Goal: Information Seeking & Learning: Check status

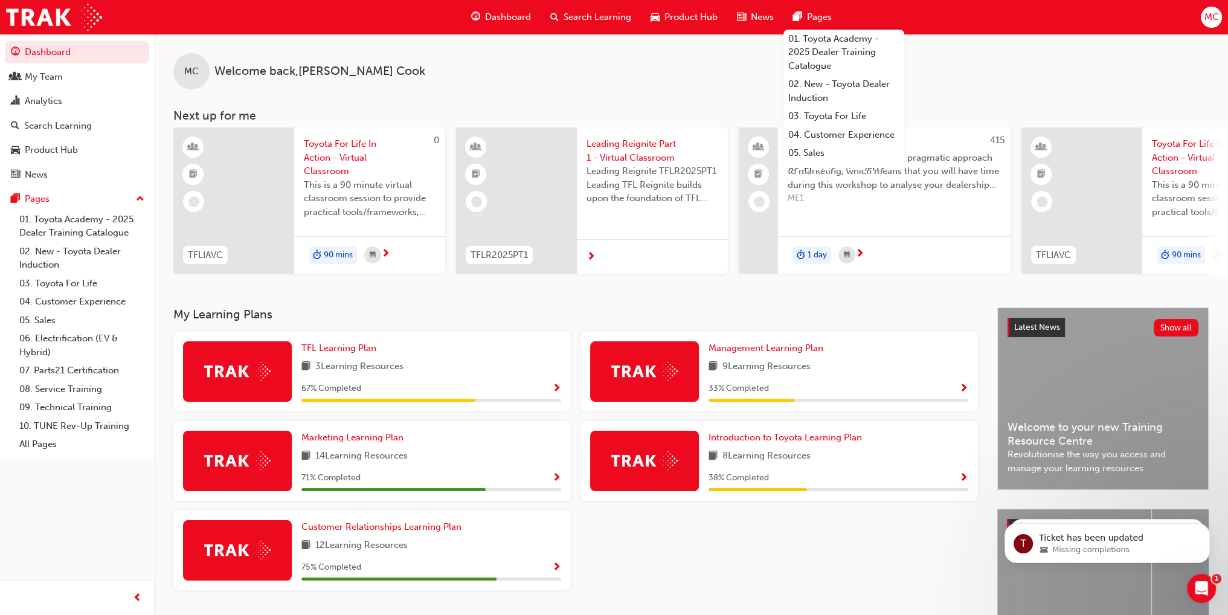
click at [579, 16] on span "Search Learning" at bounding box center [598, 17] width 68 height 14
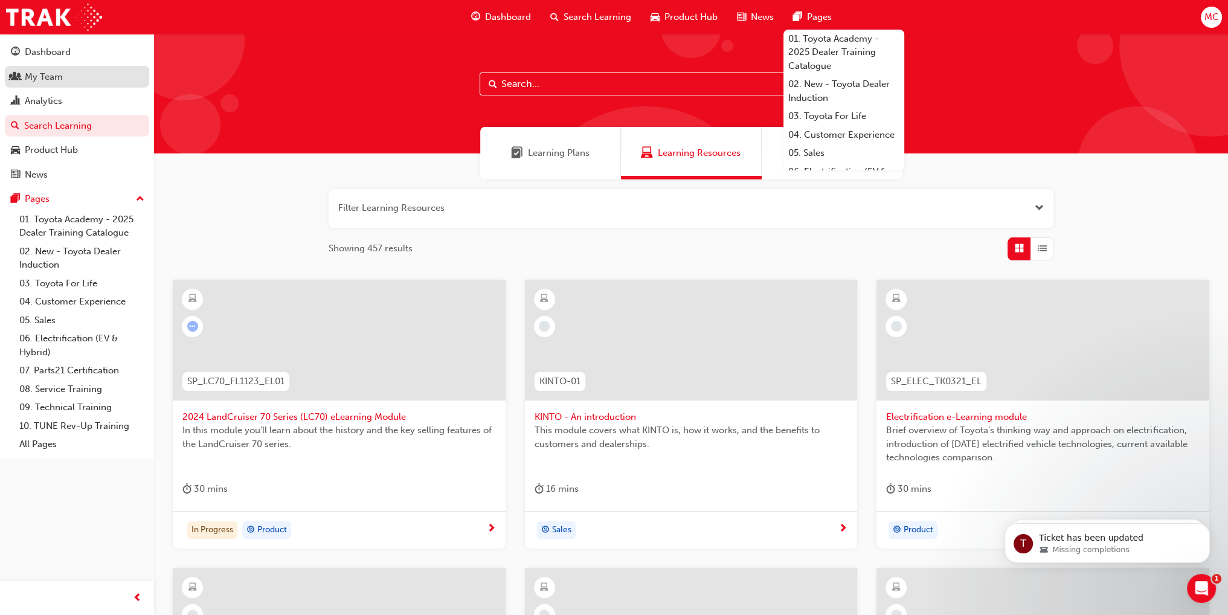
click at [40, 74] on div "My Team" at bounding box center [44, 77] width 38 height 14
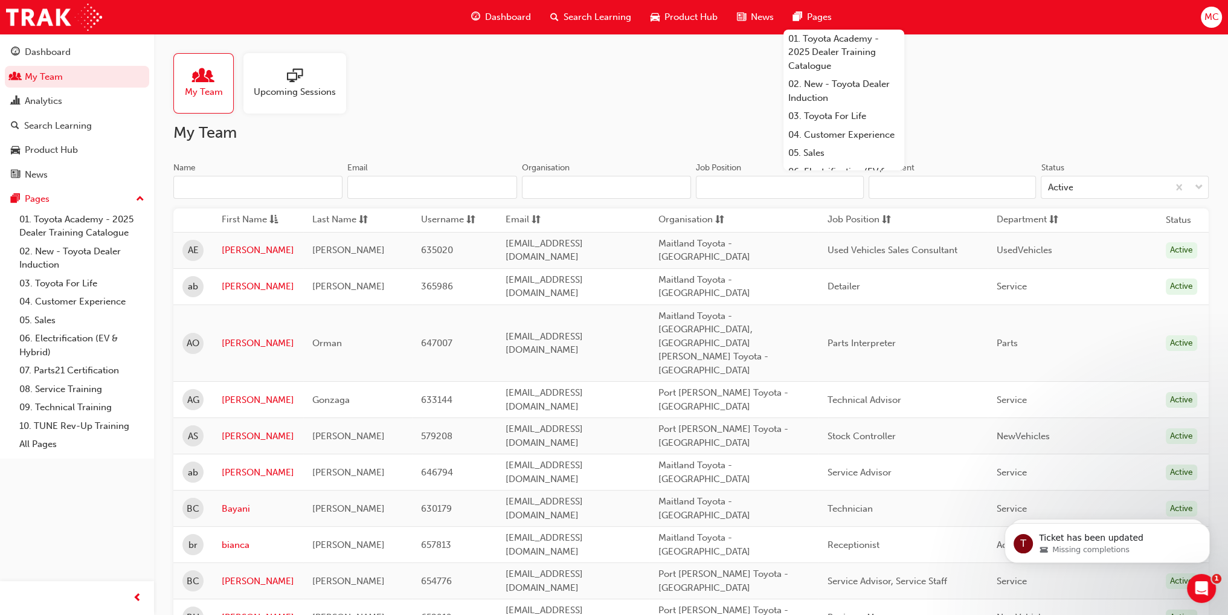
click at [236, 193] on input "Name" at bounding box center [257, 187] width 169 height 23
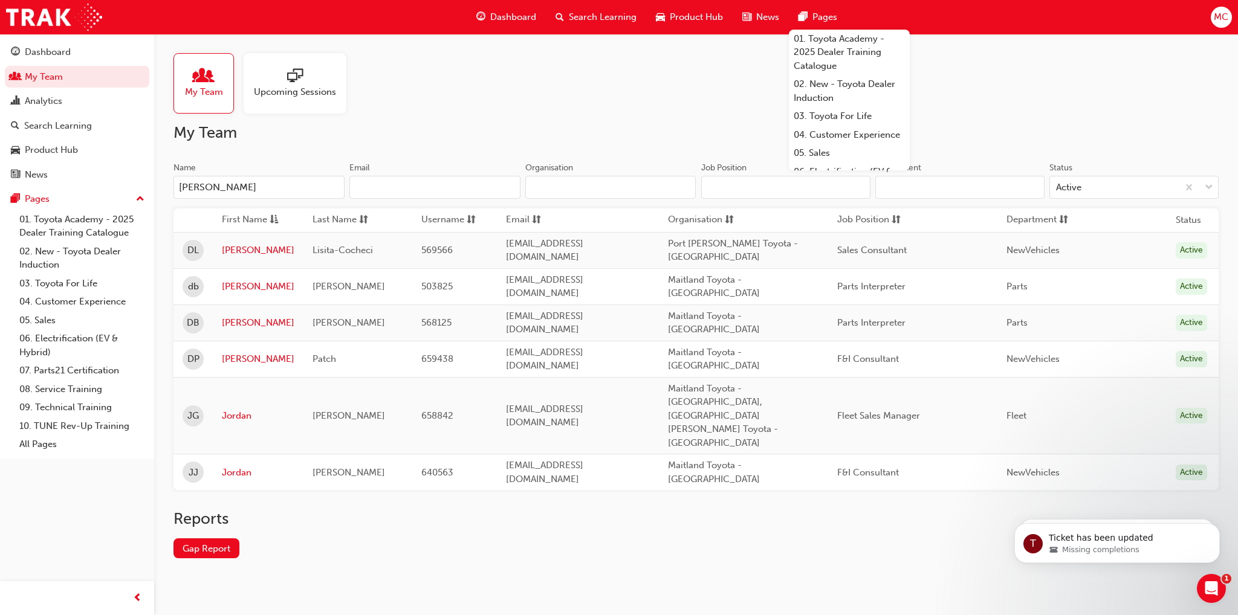
type input "[PERSON_NAME]"
click at [238, 352] on link "[PERSON_NAME]" at bounding box center [258, 359] width 73 height 14
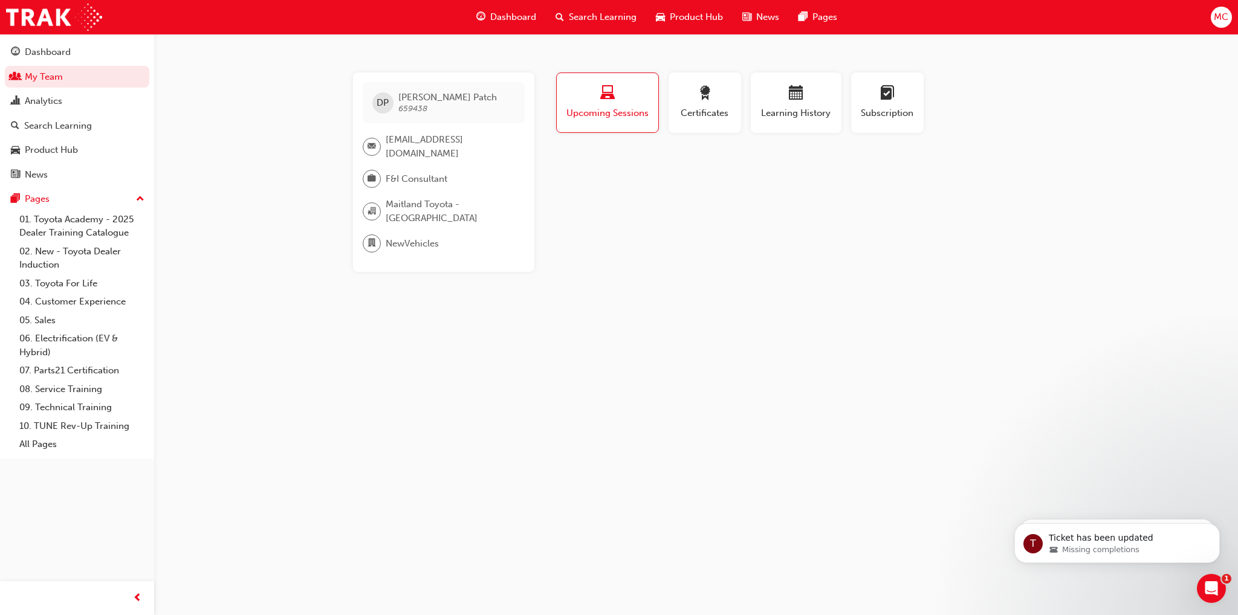
click at [1050, 206] on div "[PERSON_NAME] 659438 [EMAIL_ADDRESS][DOMAIN_NAME] F&I Consultant [GEOGRAPHIC_DA…" at bounding box center [696, 172] width 725 height 199
click at [799, 111] on span "Learning History" at bounding box center [796, 113] width 73 height 14
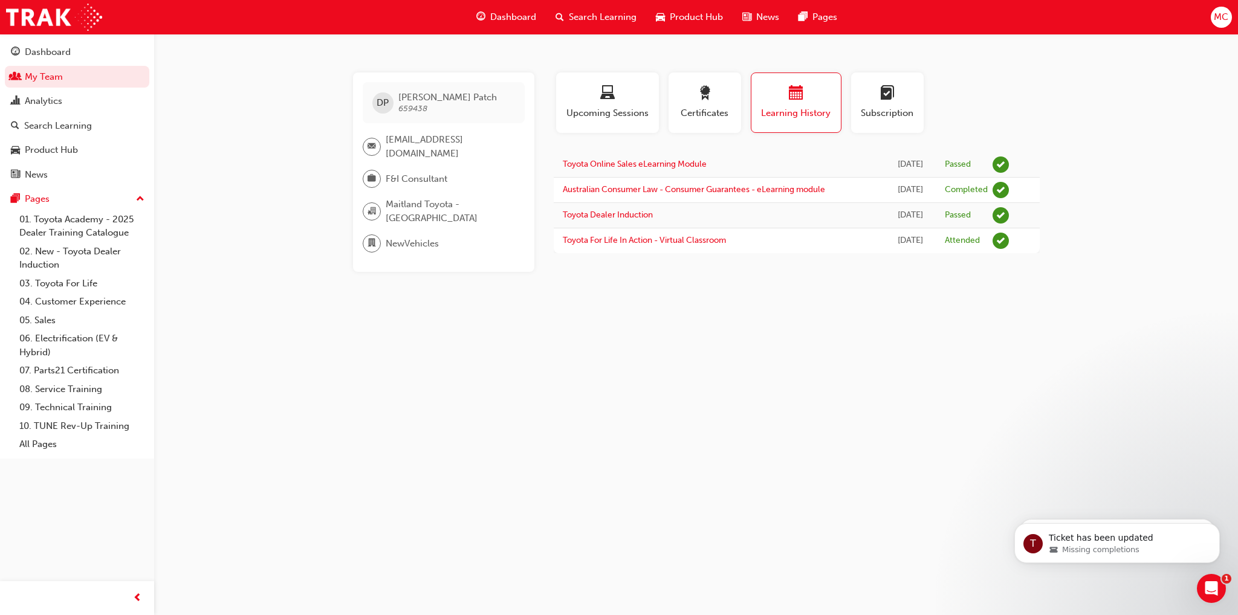
click at [958, 451] on div "[PERSON_NAME] 659438 [EMAIL_ADDRESS][DOMAIN_NAME] F&I Consultant [GEOGRAPHIC_DA…" at bounding box center [619, 307] width 1238 height 615
click at [42, 321] on link "05. Sales" at bounding box center [82, 320] width 135 height 19
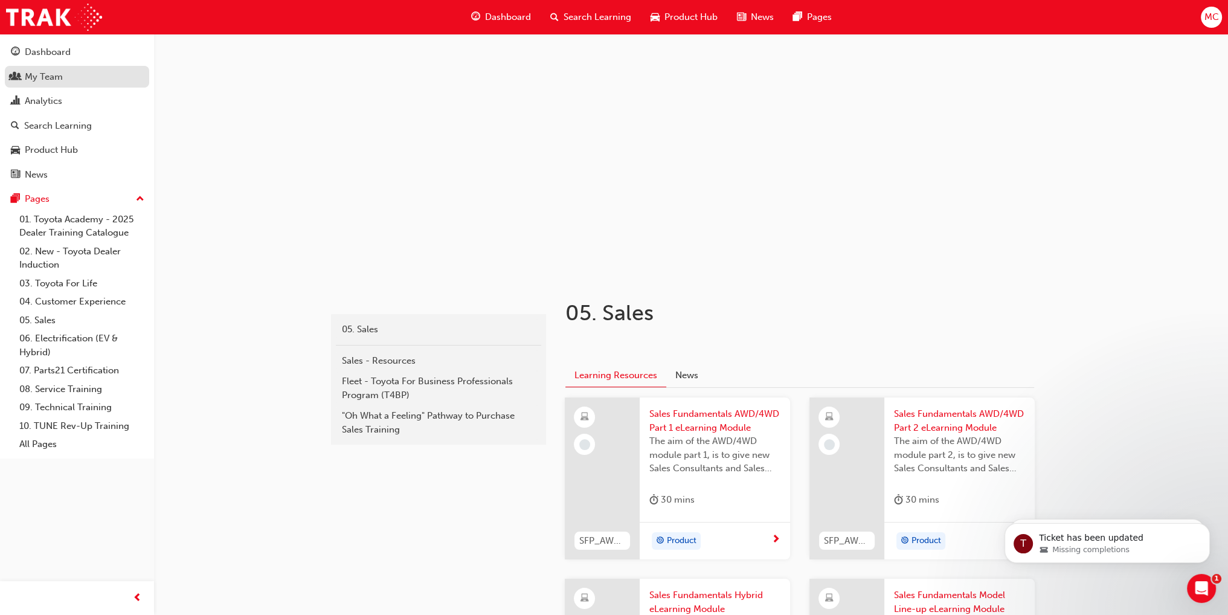
click at [33, 73] on div "My Team" at bounding box center [44, 77] width 38 height 14
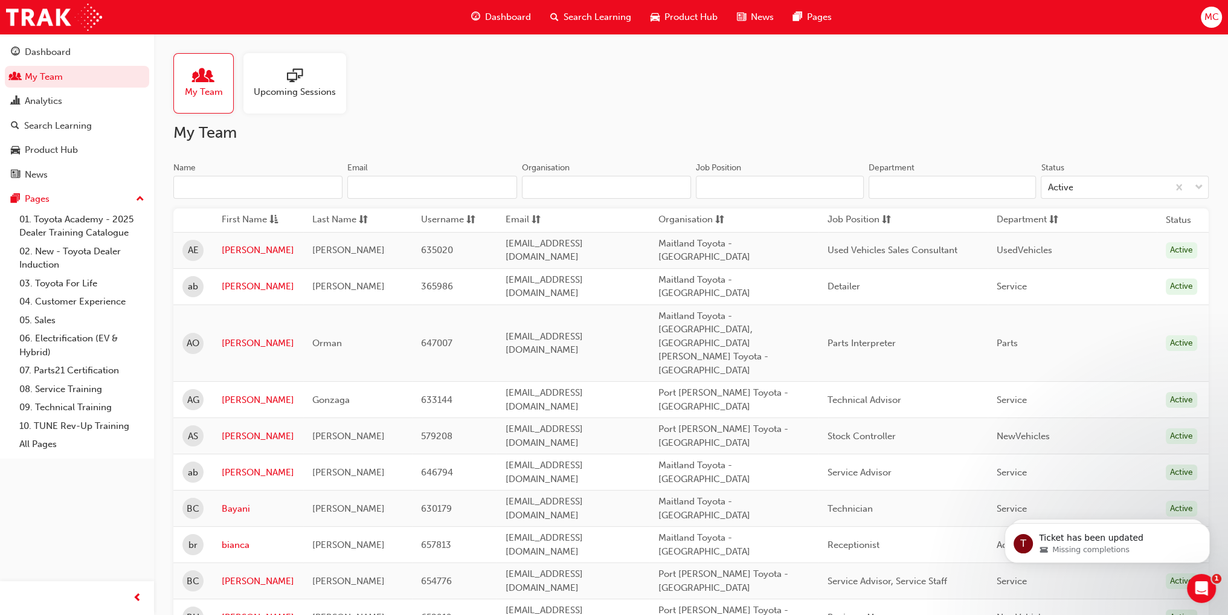
click at [213, 190] on input "Name" at bounding box center [257, 187] width 169 height 23
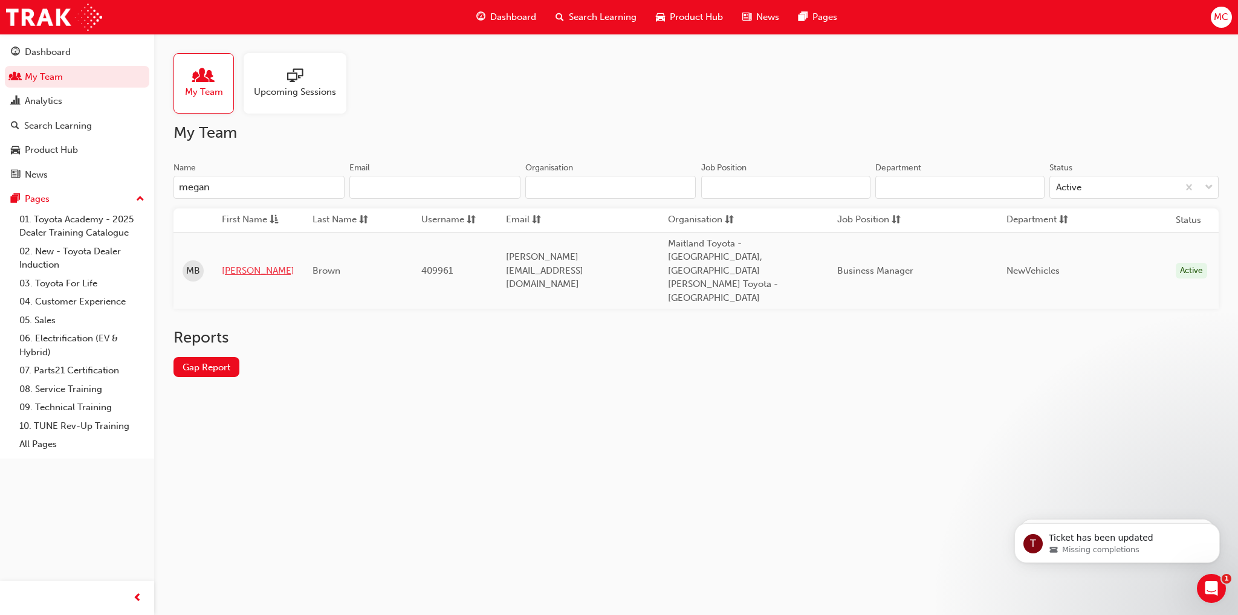
type input "megan"
click at [232, 264] on link "[PERSON_NAME]" at bounding box center [258, 271] width 73 height 14
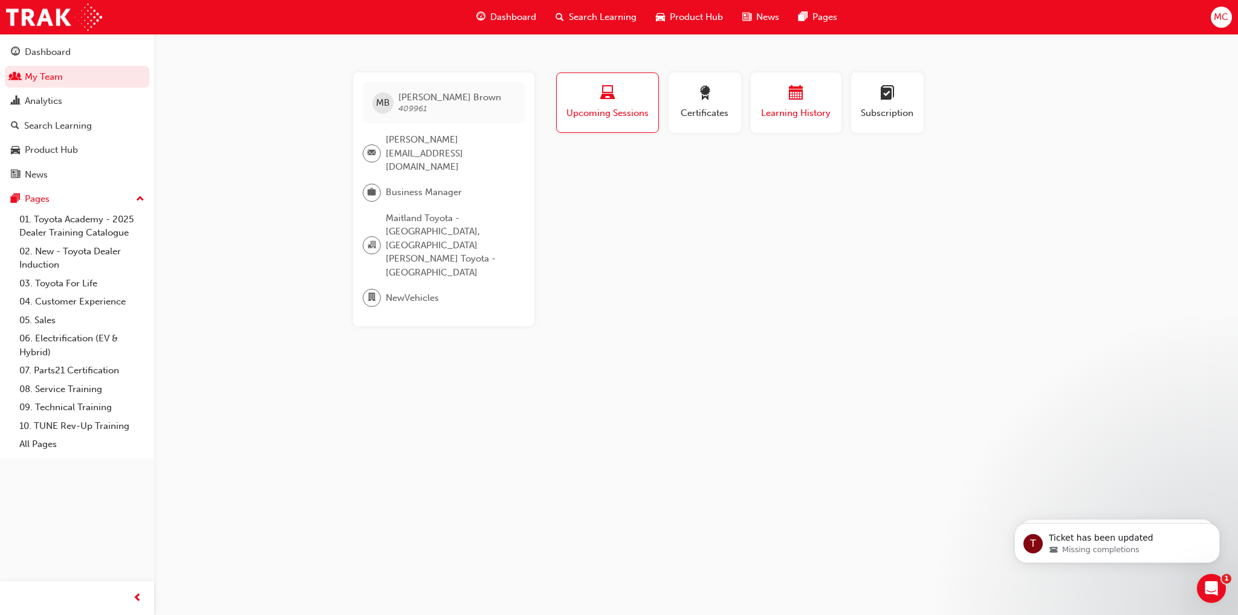
click at [805, 111] on span "Learning History" at bounding box center [796, 113] width 73 height 14
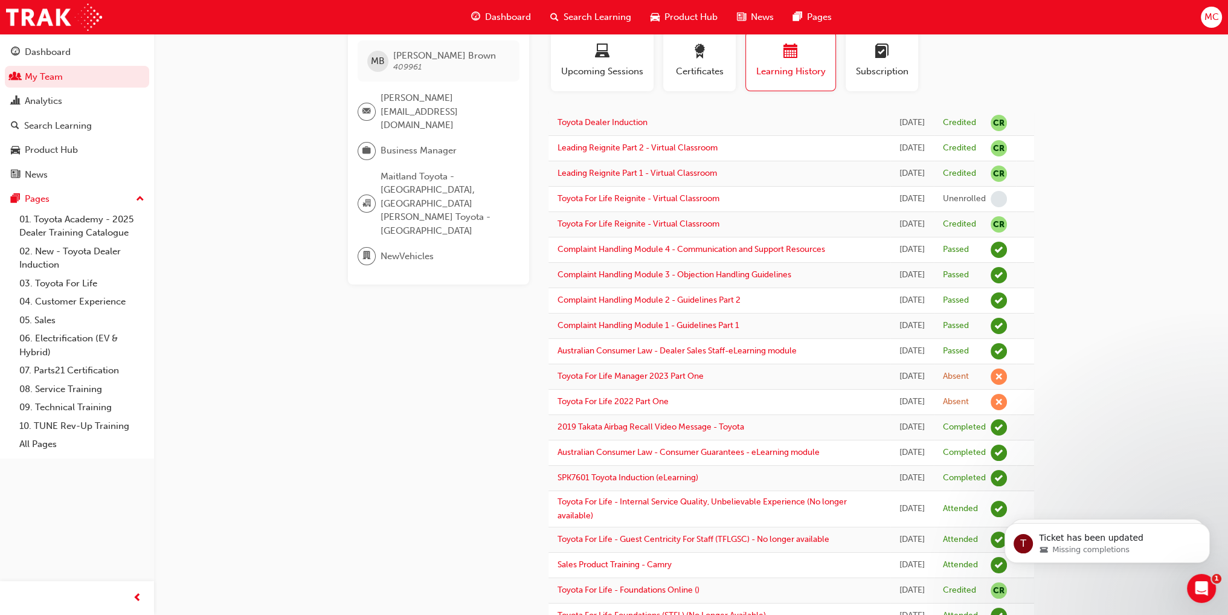
scroll to position [60, 0]
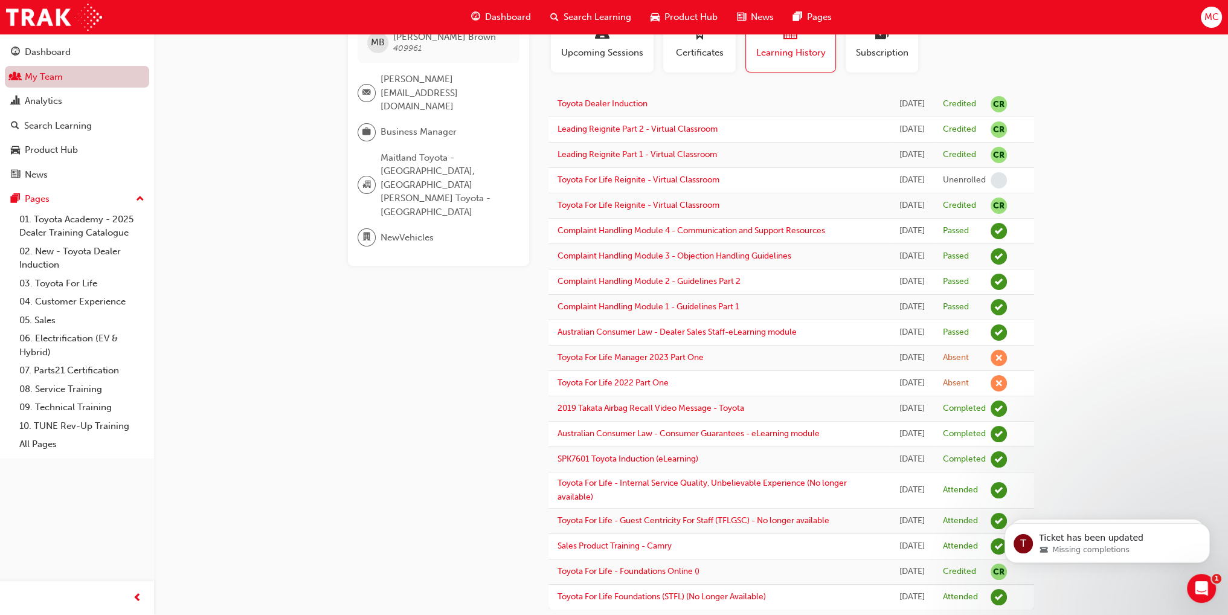
click at [39, 78] on link "My Team" at bounding box center [77, 77] width 144 height 22
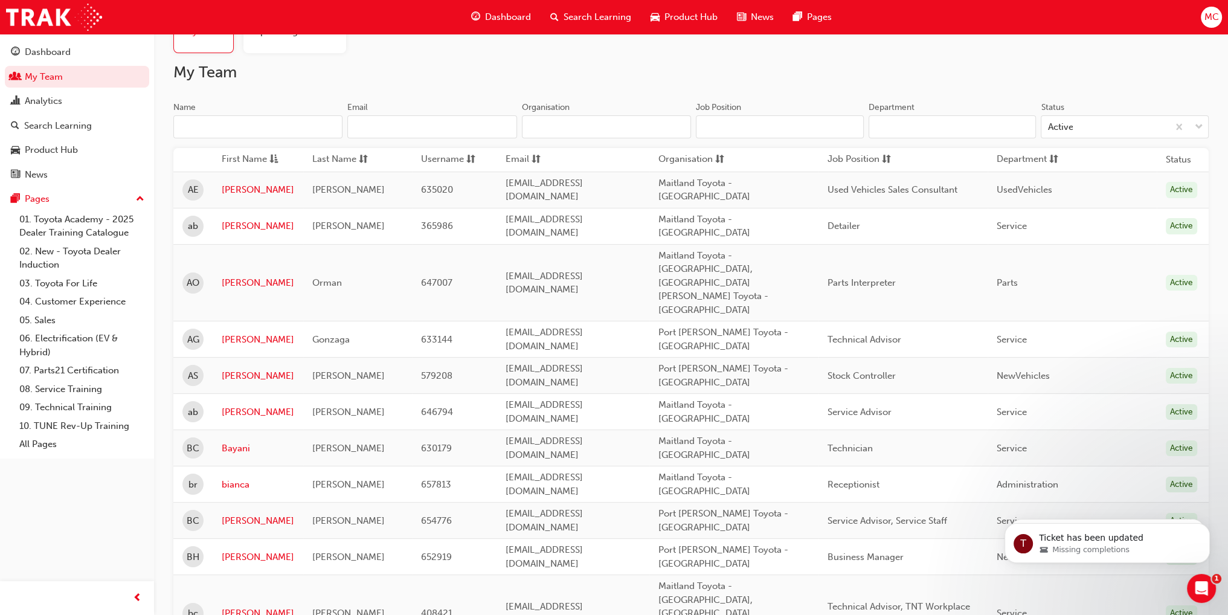
click at [224, 124] on input "Name" at bounding box center [257, 126] width 169 height 23
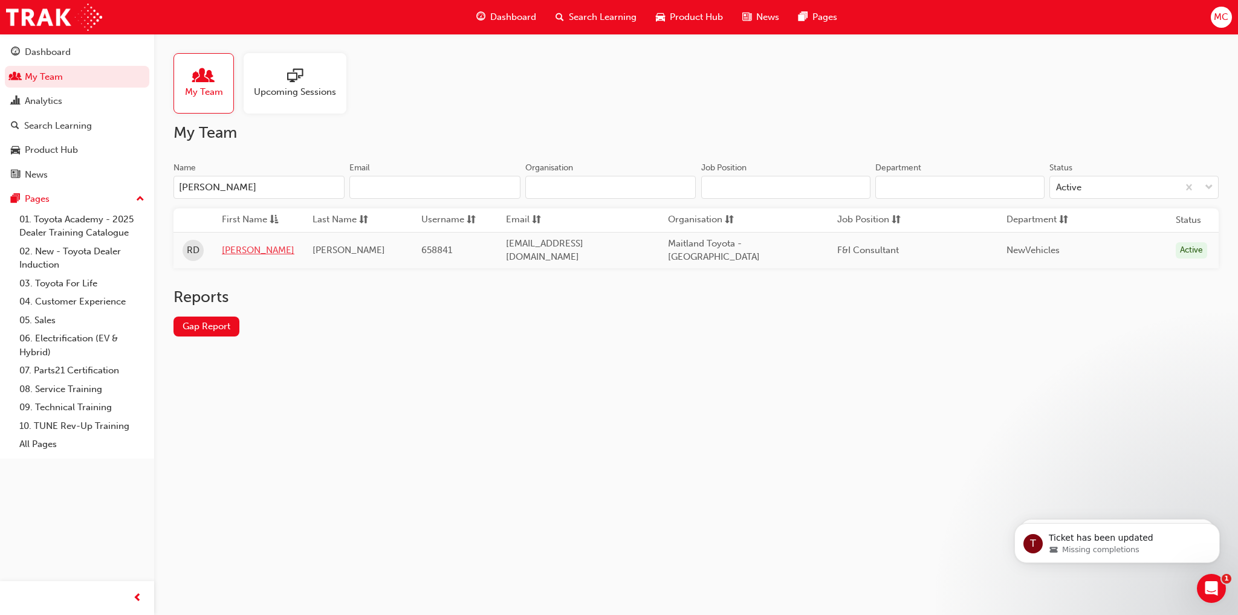
type input "[PERSON_NAME]"
click at [228, 245] on link "[PERSON_NAME]" at bounding box center [258, 251] width 73 height 14
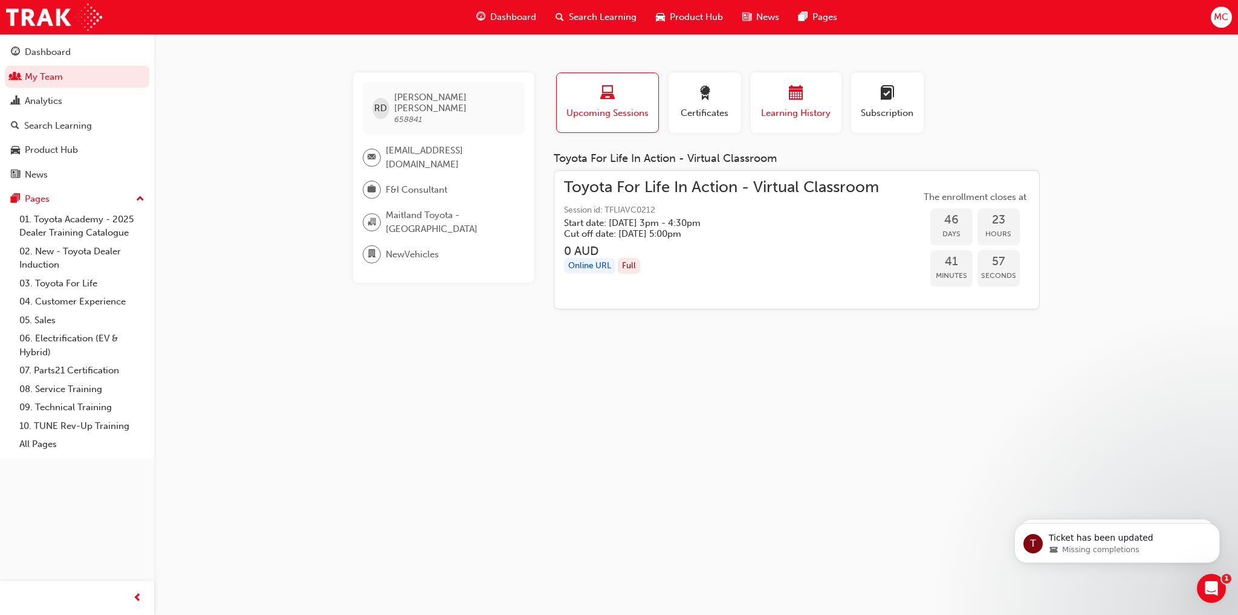
click at [806, 107] on span "Learning History" at bounding box center [796, 113] width 73 height 14
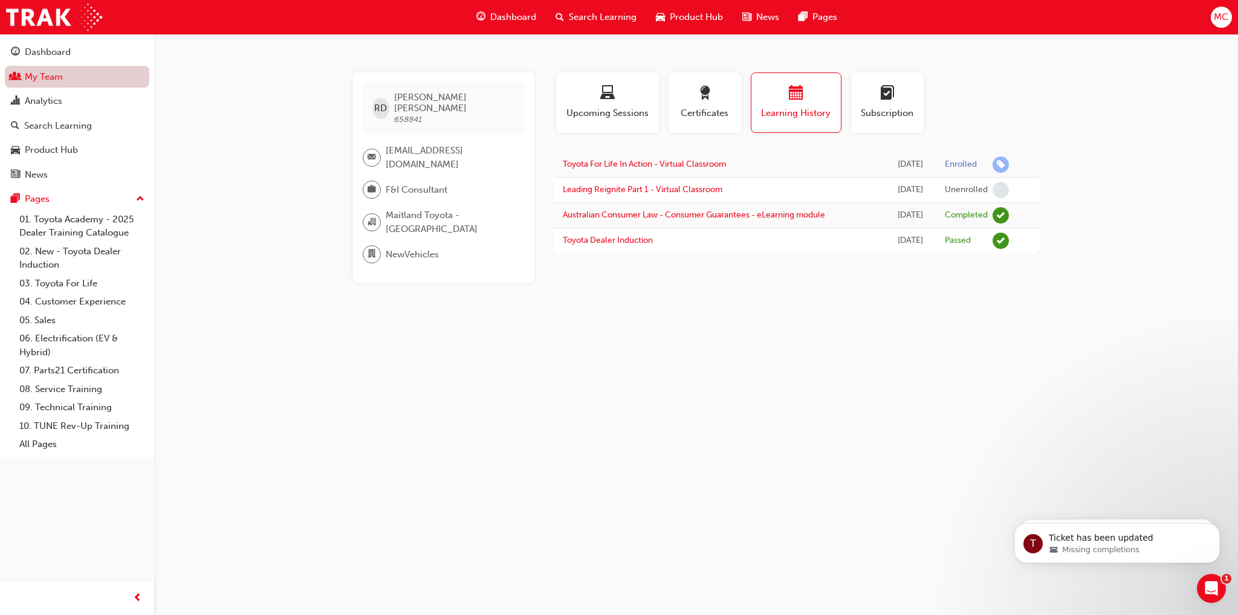
click at [69, 75] on link "My Team" at bounding box center [77, 77] width 144 height 22
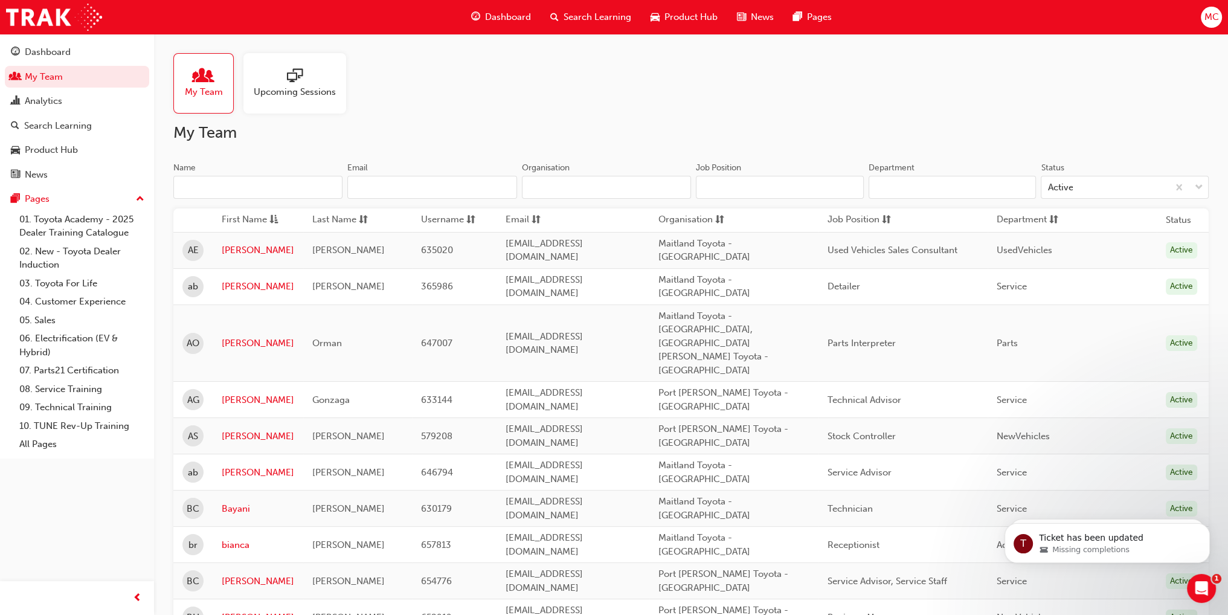
click at [218, 182] on input "Name" at bounding box center [257, 187] width 169 height 23
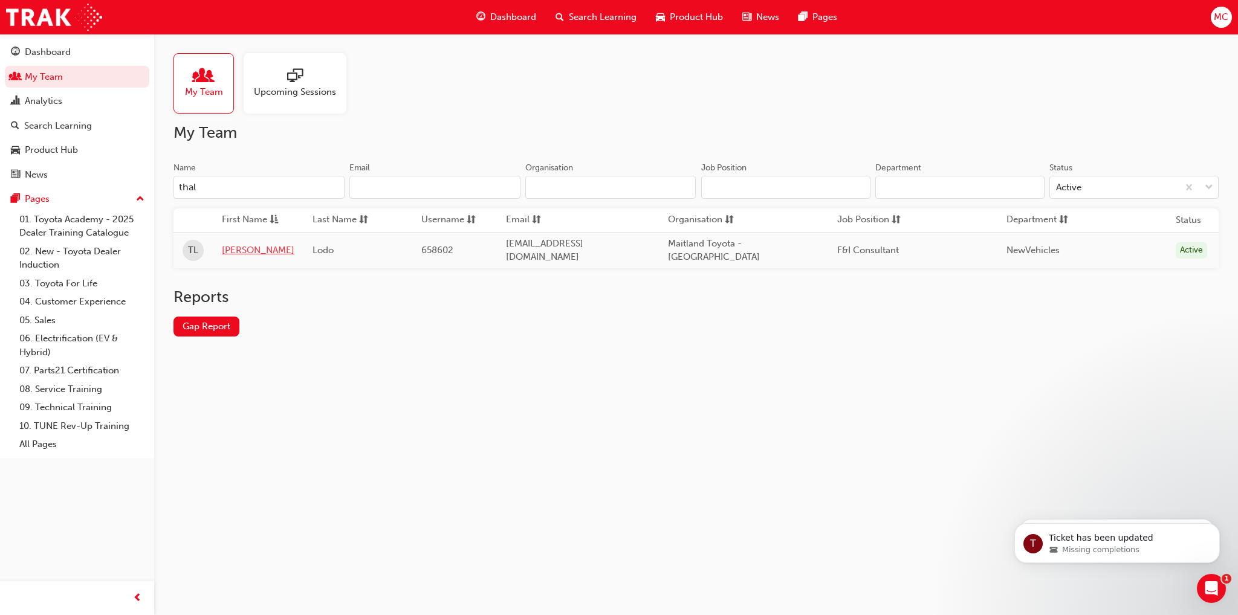
type input "thal"
click at [229, 247] on link "[PERSON_NAME]" at bounding box center [258, 251] width 73 height 14
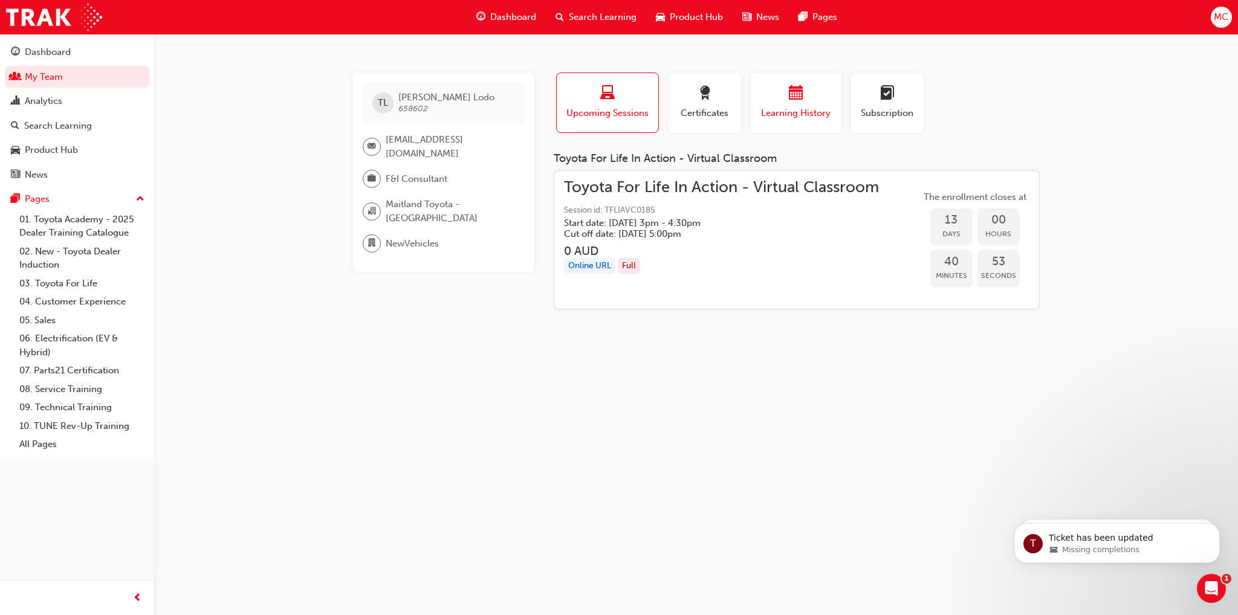
click at [818, 114] on span "Learning History" at bounding box center [796, 113] width 73 height 14
